Goal: Transaction & Acquisition: Purchase product/service

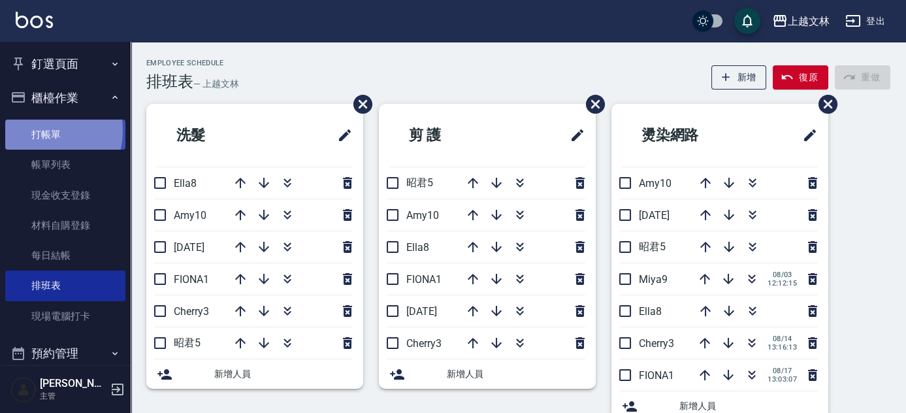
click at [40, 131] on link "打帳單" at bounding box center [65, 135] width 120 height 30
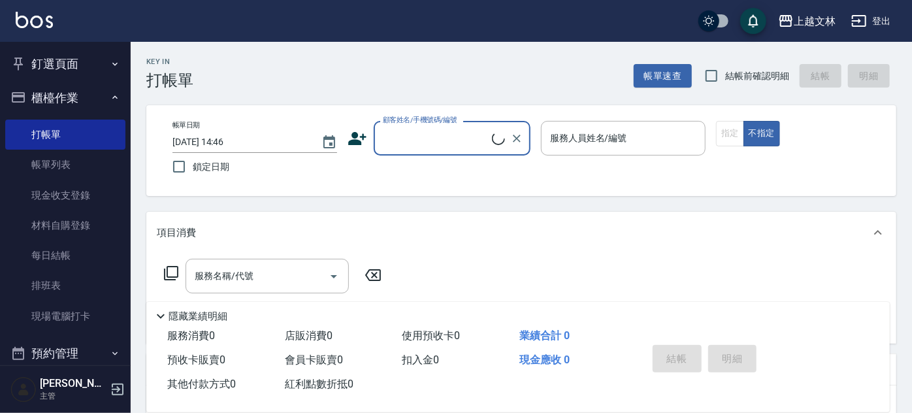
click at [418, 152] on div "顧客姓名/手機號碼/編號" at bounding box center [452, 138] width 157 height 35
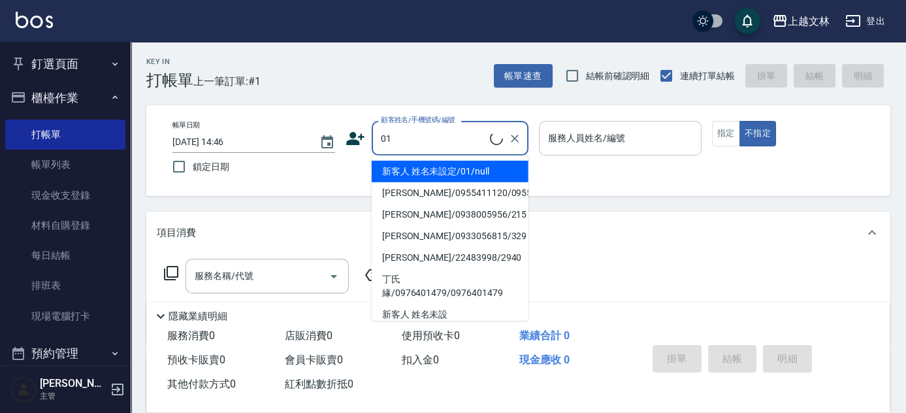
type input "01"
type input "1"
type input "新客人 姓名未設定/01/null"
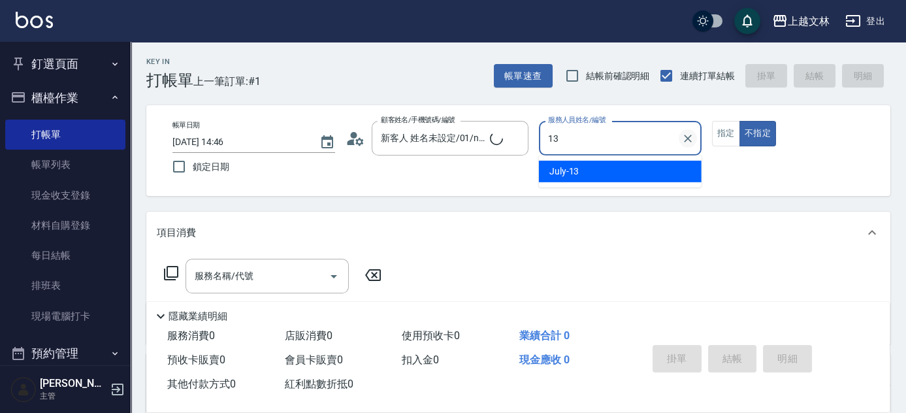
type input "13"
type button "false"
type input "July-13"
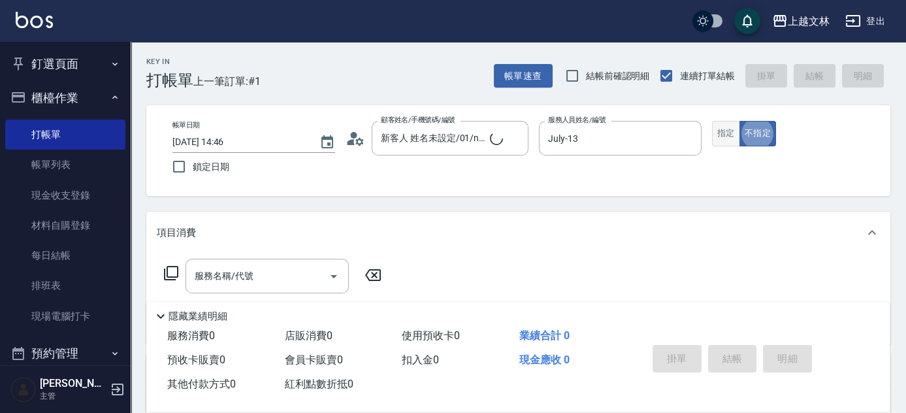
click at [726, 139] on button "指定" at bounding box center [726, 133] width 28 height 25
click at [268, 296] on div "Key In 打帳單 上一筆訂單:#1 帳單速查 結帳前確認明細 連續打單結帳 掛單 結帳 明細 帳單日期 [DATE] 14:46 鎖定日期 顧客姓名/手機…" at bounding box center [519, 340] width 776 height 597
click at [269, 290] on div "服務名稱/代號" at bounding box center [267, 276] width 163 height 35
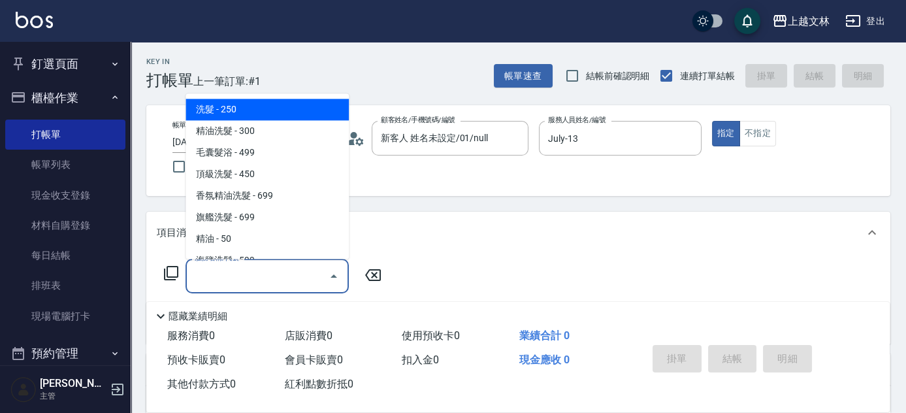
click at [273, 283] on input "服務名稱/代號" at bounding box center [257, 276] width 132 height 23
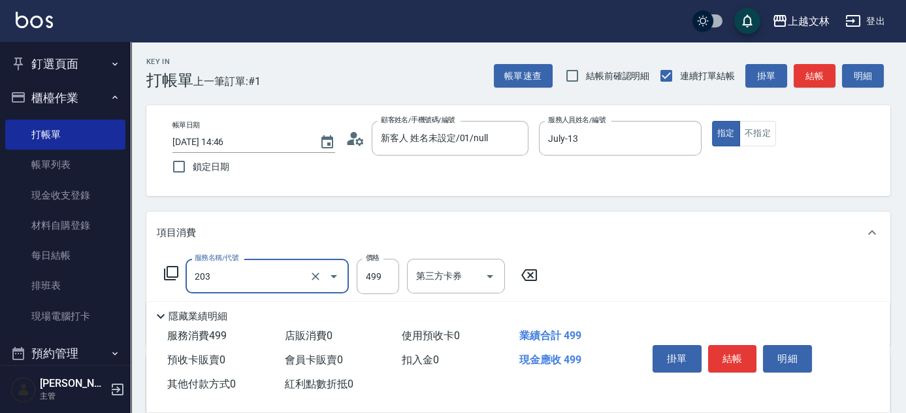
type input "B級洗+剪(203)"
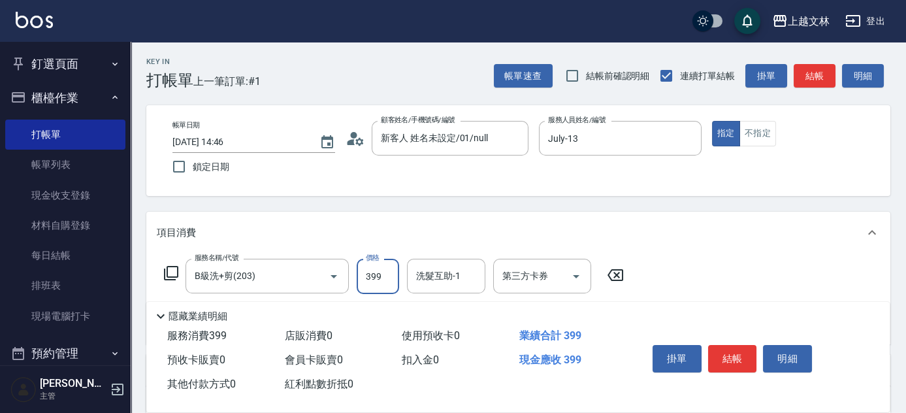
drag, startPoint x: 376, startPoint y: 280, endPoint x: 358, endPoint y: 284, distance: 18.9
click at [358, 284] on input "399" at bounding box center [378, 276] width 42 height 35
drag, startPoint x: 382, startPoint y: 275, endPoint x: 353, endPoint y: 282, distance: 29.6
click at [350, 284] on div "服務名稱/代號 B級洗+剪(203) 服務名稱/代號 價格 399 價格 洗髮互助-1 洗髮互助-1 第三方卡券 第三方卡券" at bounding box center [394, 276] width 475 height 35
type input "400"
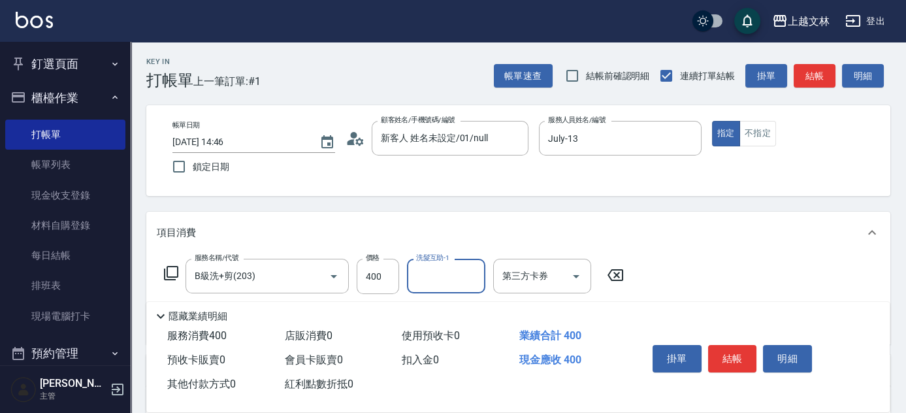
click at [839, 315] on div "隱藏業績明細" at bounding box center [518, 313] width 744 height 22
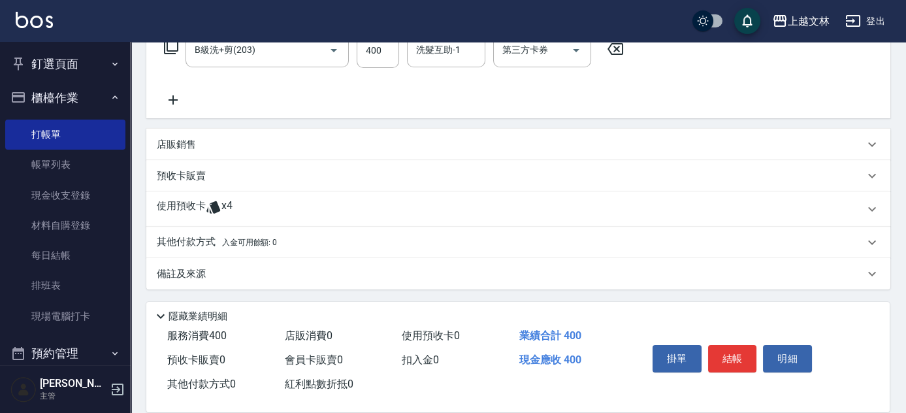
click at [176, 99] on icon at bounding box center [173, 99] width 9 height 9
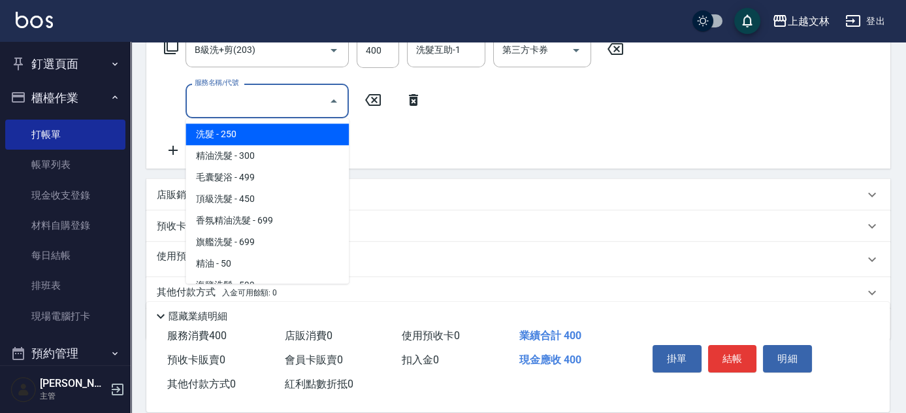
click at [237, 106] on input "服務名稱/代號" at bounding box center [257, 101] width 132 height 23
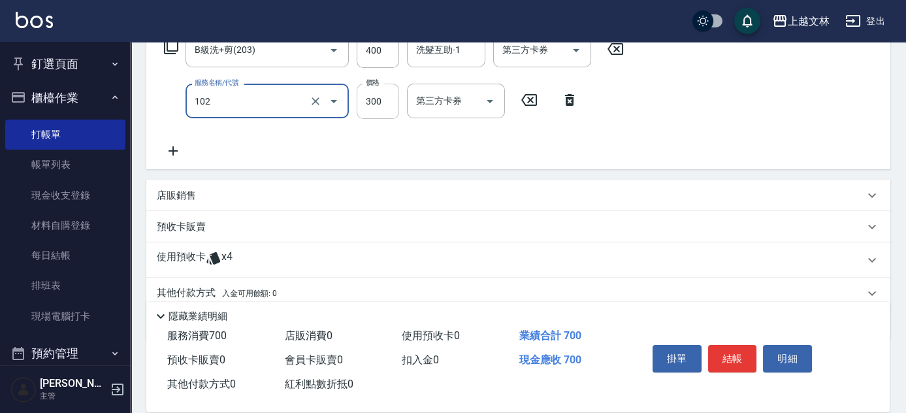
type input "精油洗髮(102)"
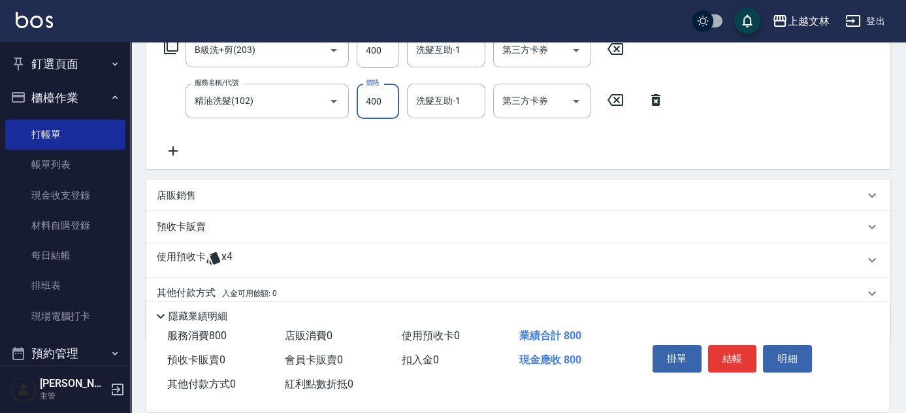
type input "400"
click at [459, 106] on div "洗髮互助-1 洗髮互助-1" at bounding box center [446, 101] width 78 height 35
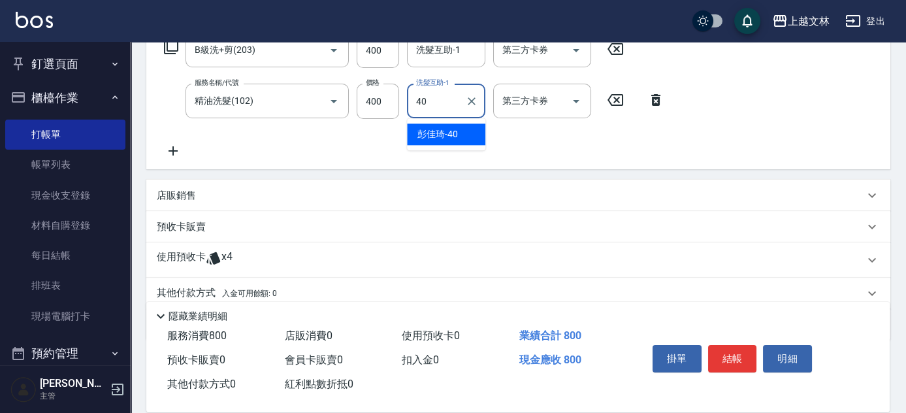
type input "彭佳琦-40"
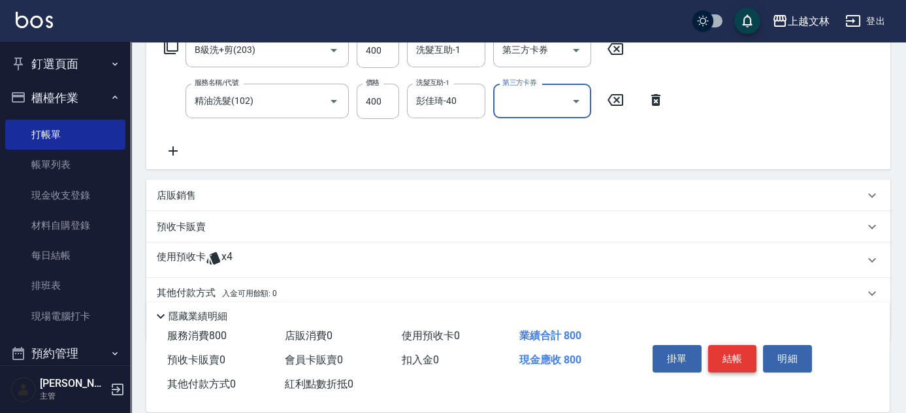
click at [727, 354] on button "結帳" at bounding box center [732, 358] width 49 height 27
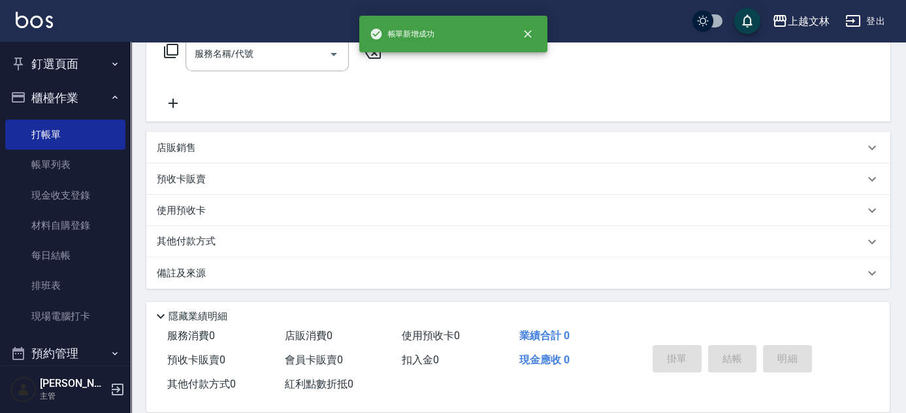
scroll to position [0, 0]
